Goal: Find specific page/section: Find specific page/section

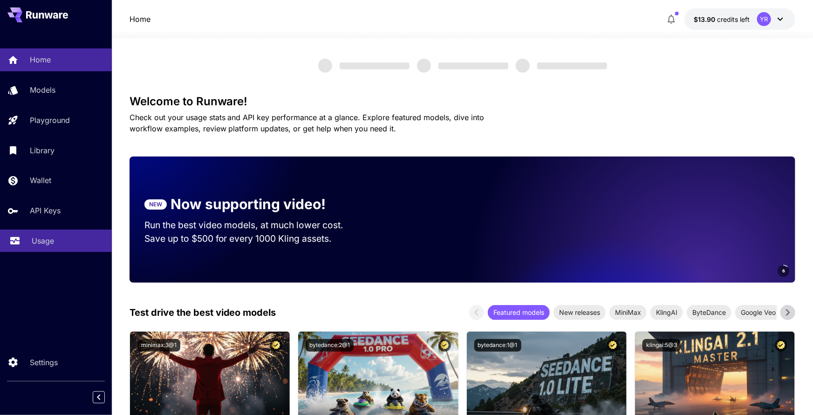
drag, startPoint x: 53, startPoint y: 245, endPoint x: 57, endPoint y: 243, distance: 5.2
click at [53, 245] on div "Usage" at bounding box center [68, 240] width 73 height 11
